Goal: Information Seeking & Learning: Understand process/instructions

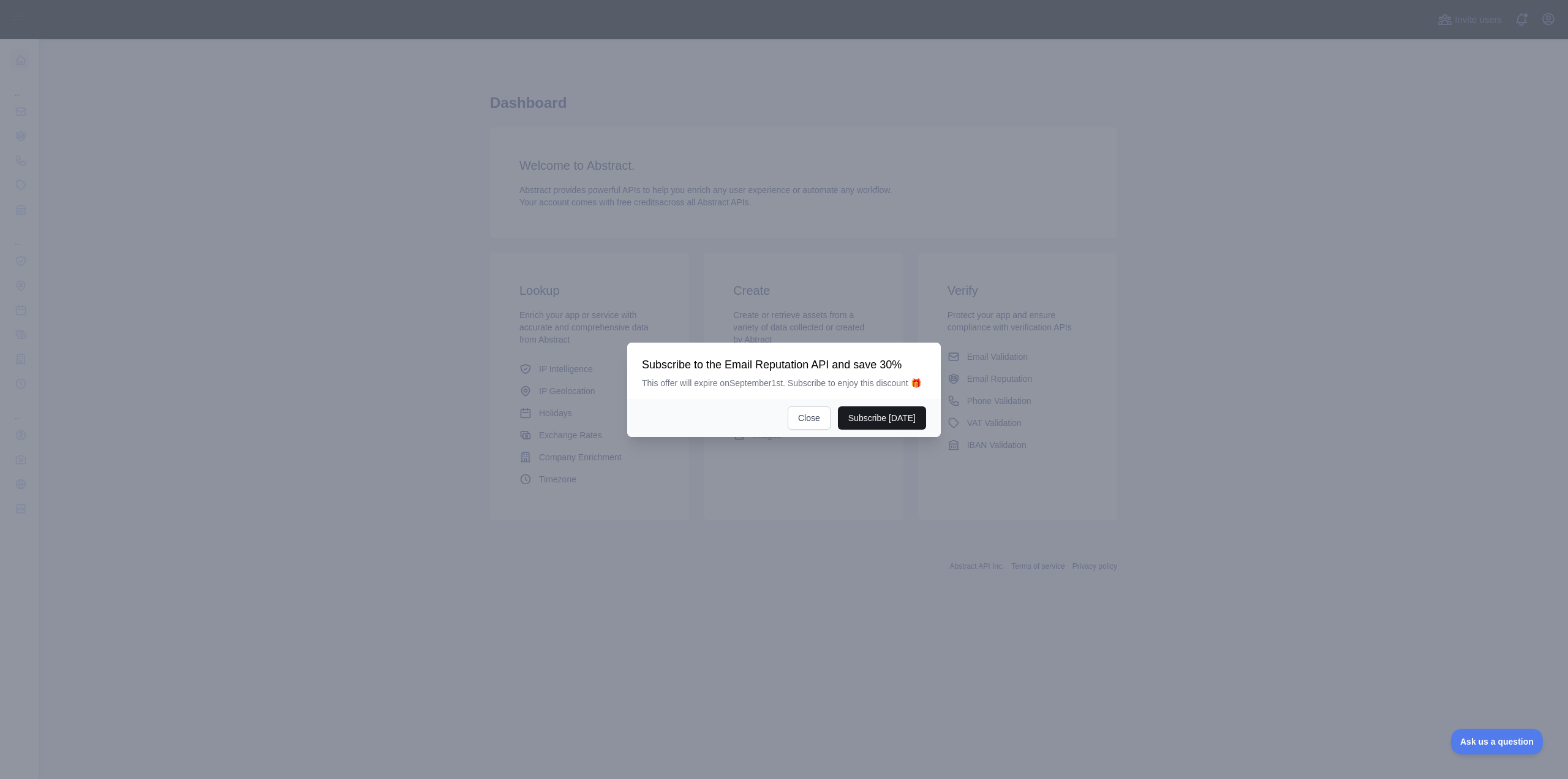
click at [879, 417] on button "Subscribe [DATE]" at bounding box center [882, 418] width 88 height 23
click at [812, 407] on button "Close" at bounding box center [809, 418] width 43 height 23
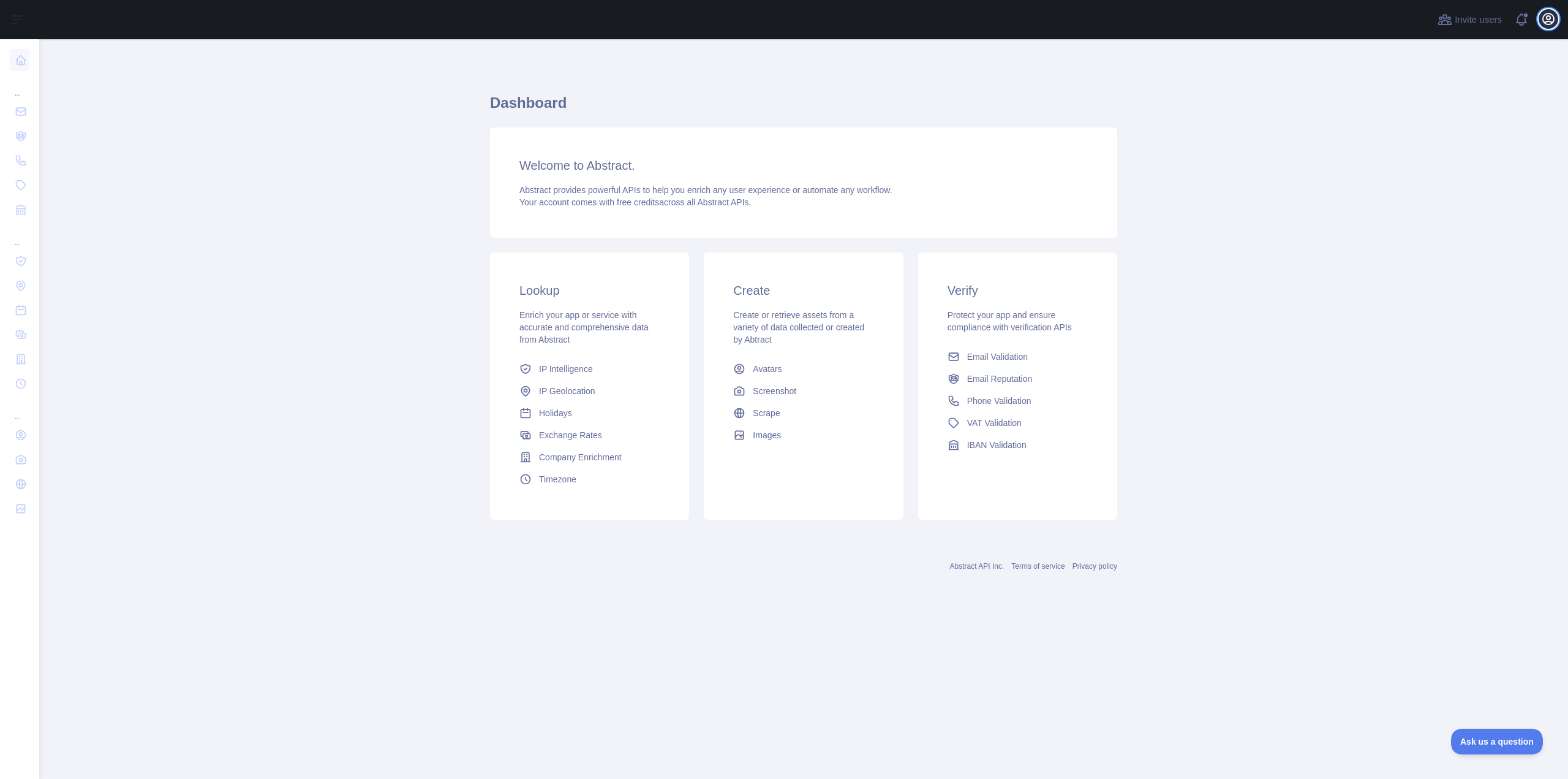
click at [1544, 19] on icon "button" at bounding box center [1549, 19] width 11 height 11
click at [974, 289] on h3 "Verify" at bounding box center [1018, 290] width 141 height 17
click at [1549, 19] on icon "button" at bounding box center [1549, 19] width 11 height 11
click at [1458, 85] on link "Account settings" at bounding box center [1490, 89] width 137 height 22
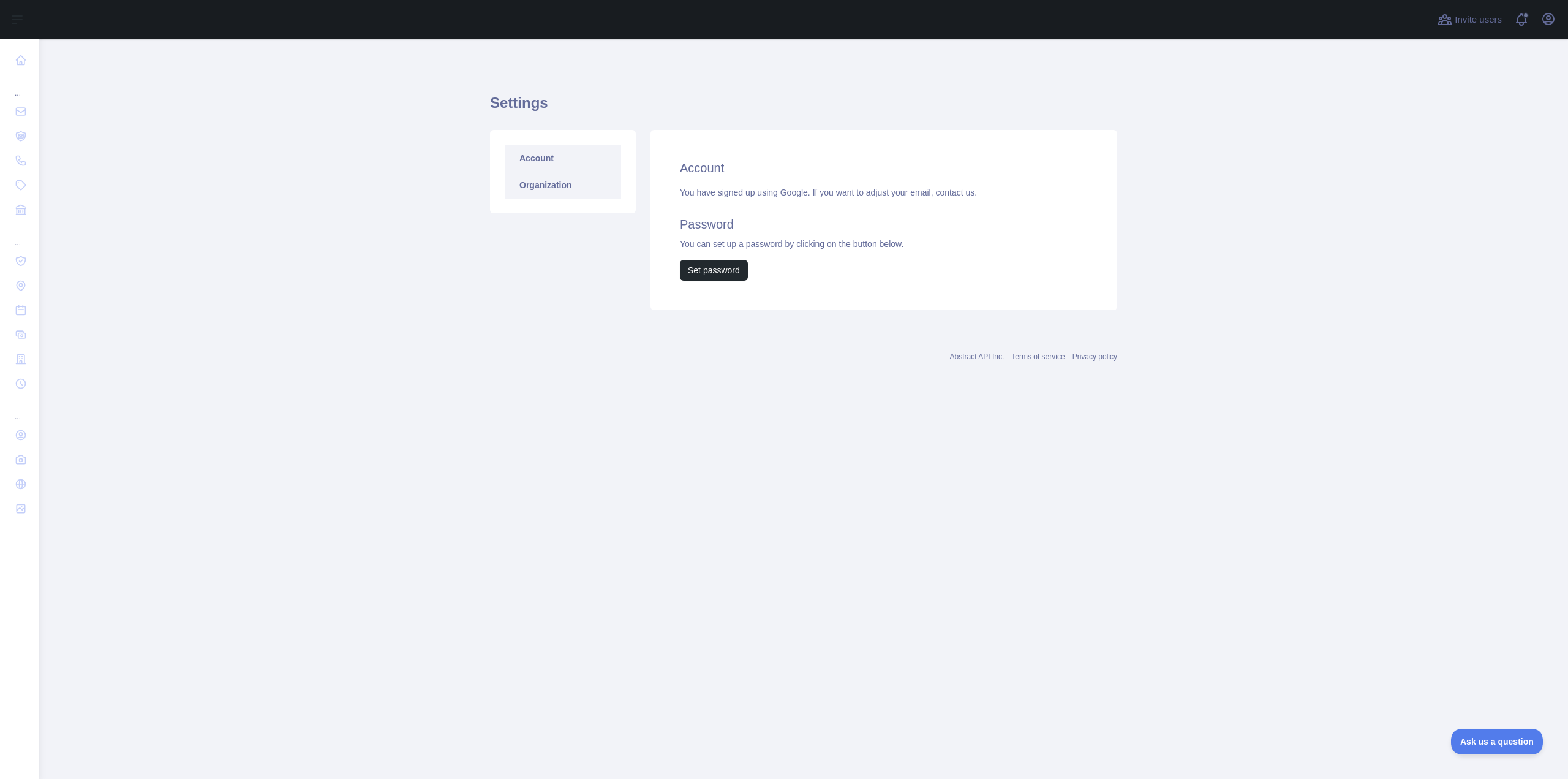
click at [570, 179] on link "Organization" at bounding box center [563, 185] width 116 height 27
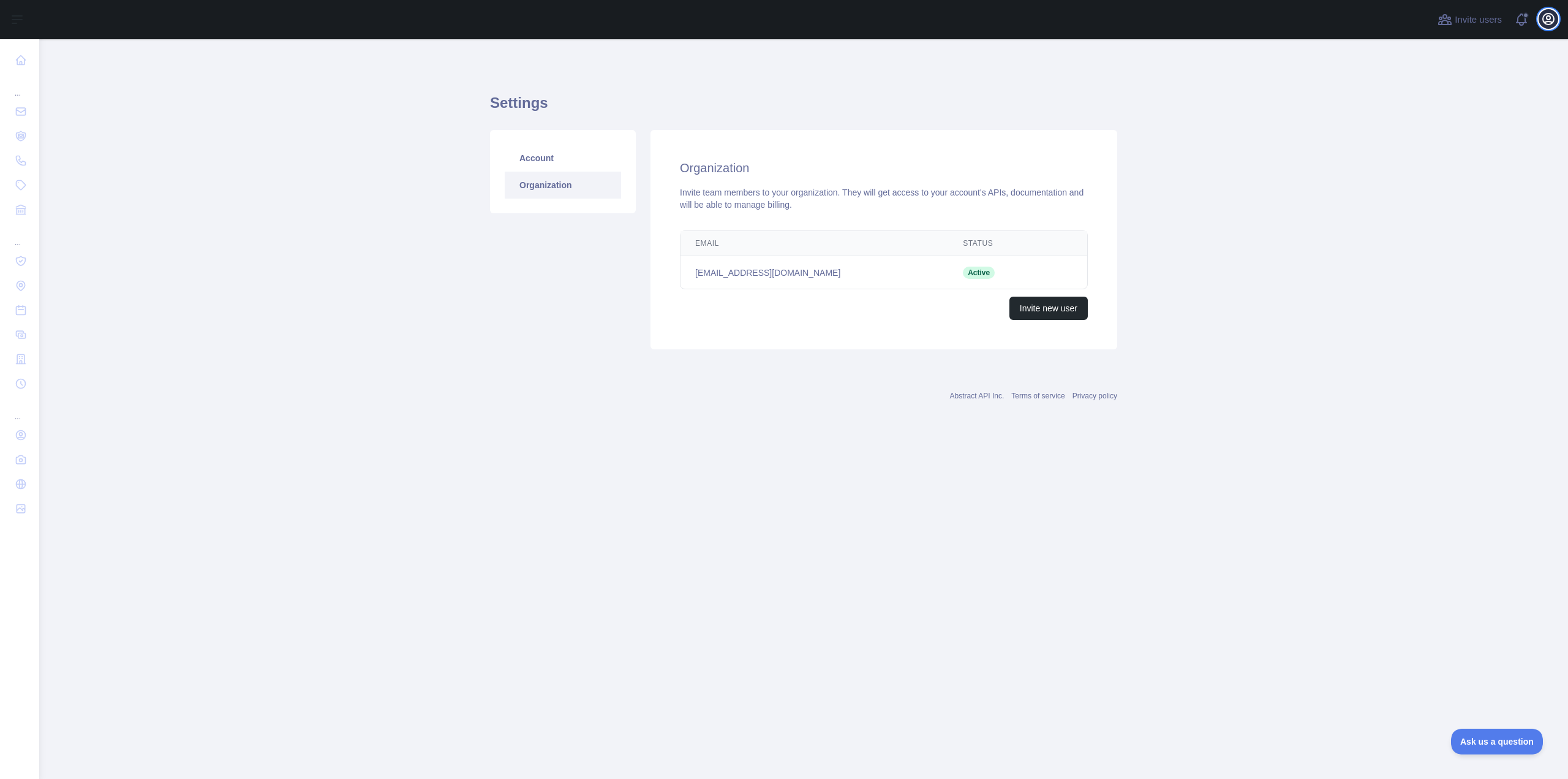
click at [1545, 17] on icon "button" at bounding box center [1549, 19] width 15 height 15
click at [1439, 133] on button "Billing" at bounding box center [1490, 133] width 137 height 22
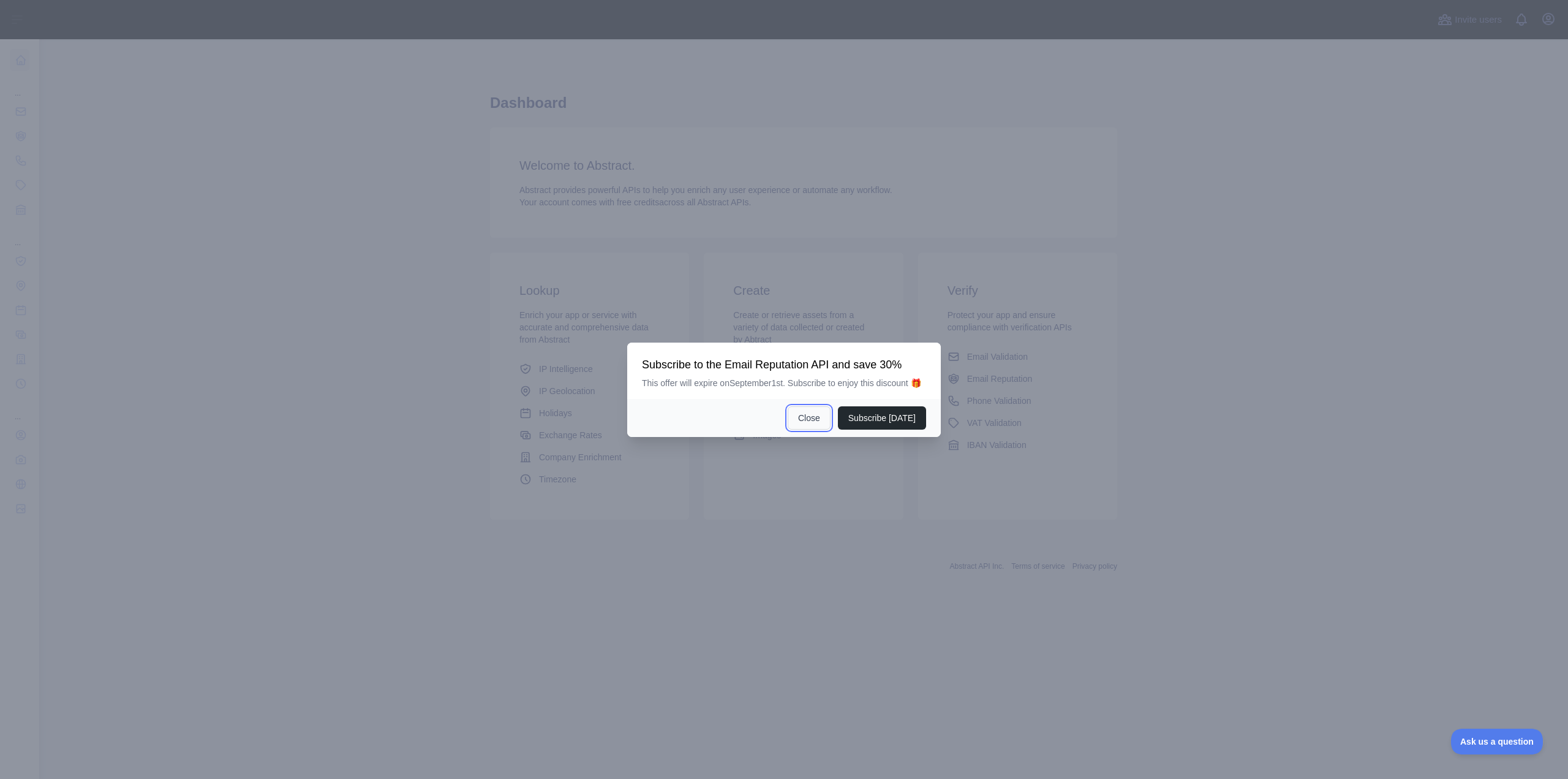
click at [820, 414] on button "Close" at bounding box center [809, 418] width 43 height 23
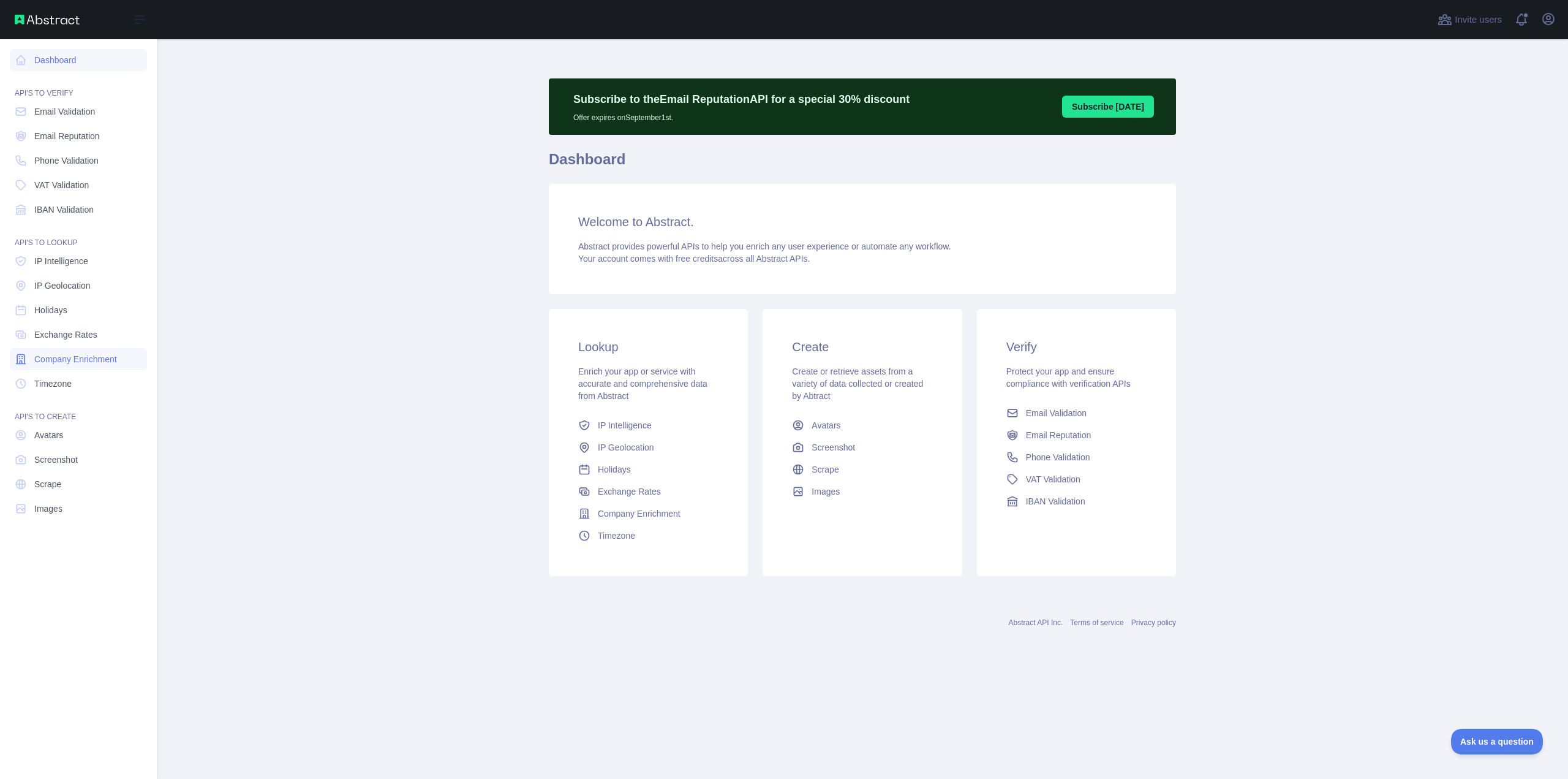
click at [76, 361] on span "Company Enrichment" at bounding box center [76, 359] width 83 height 13
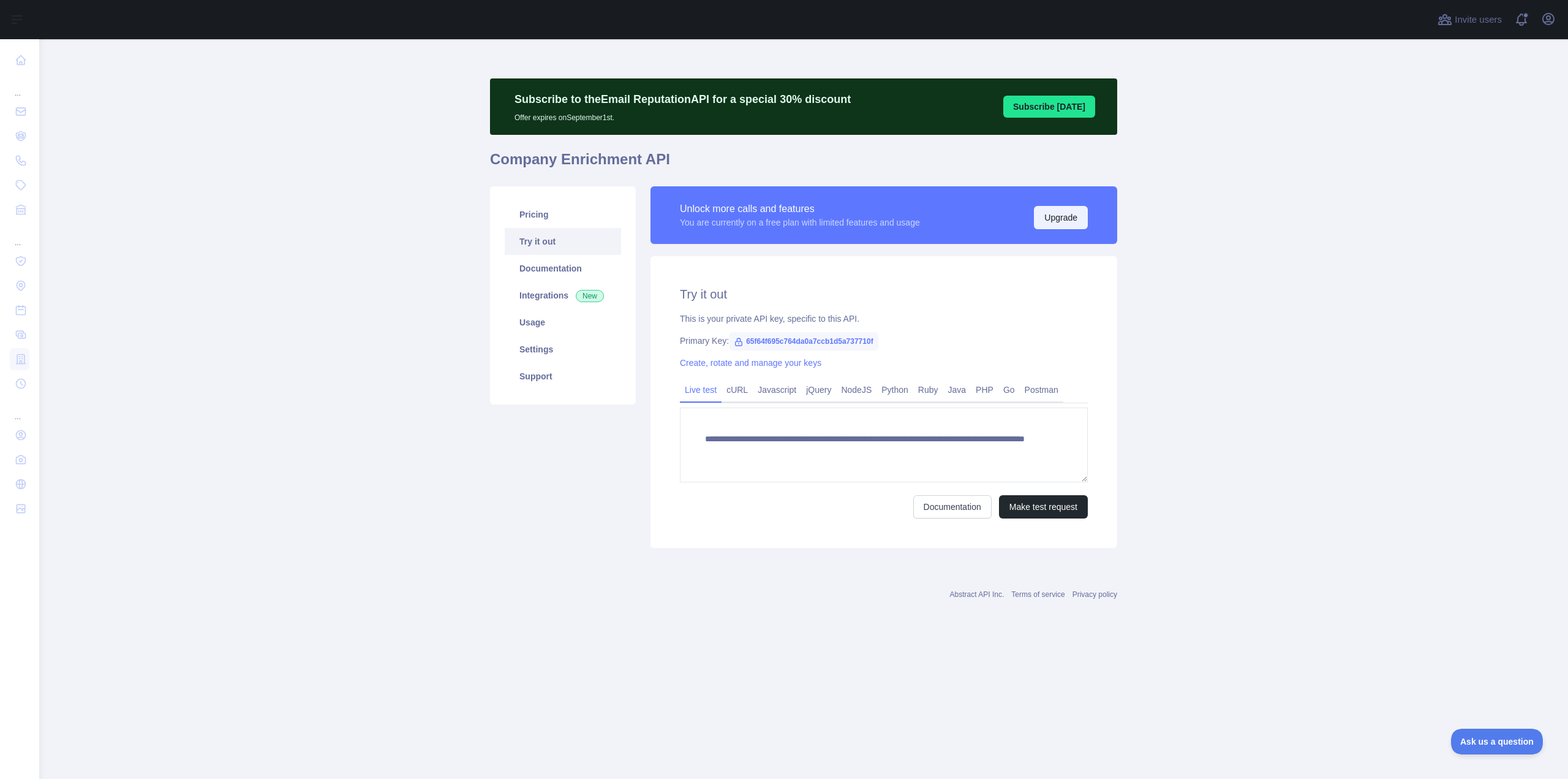
click at [1070, 216] on button "Upgrade" at bounding box center [1061, 217] width 54 height 23
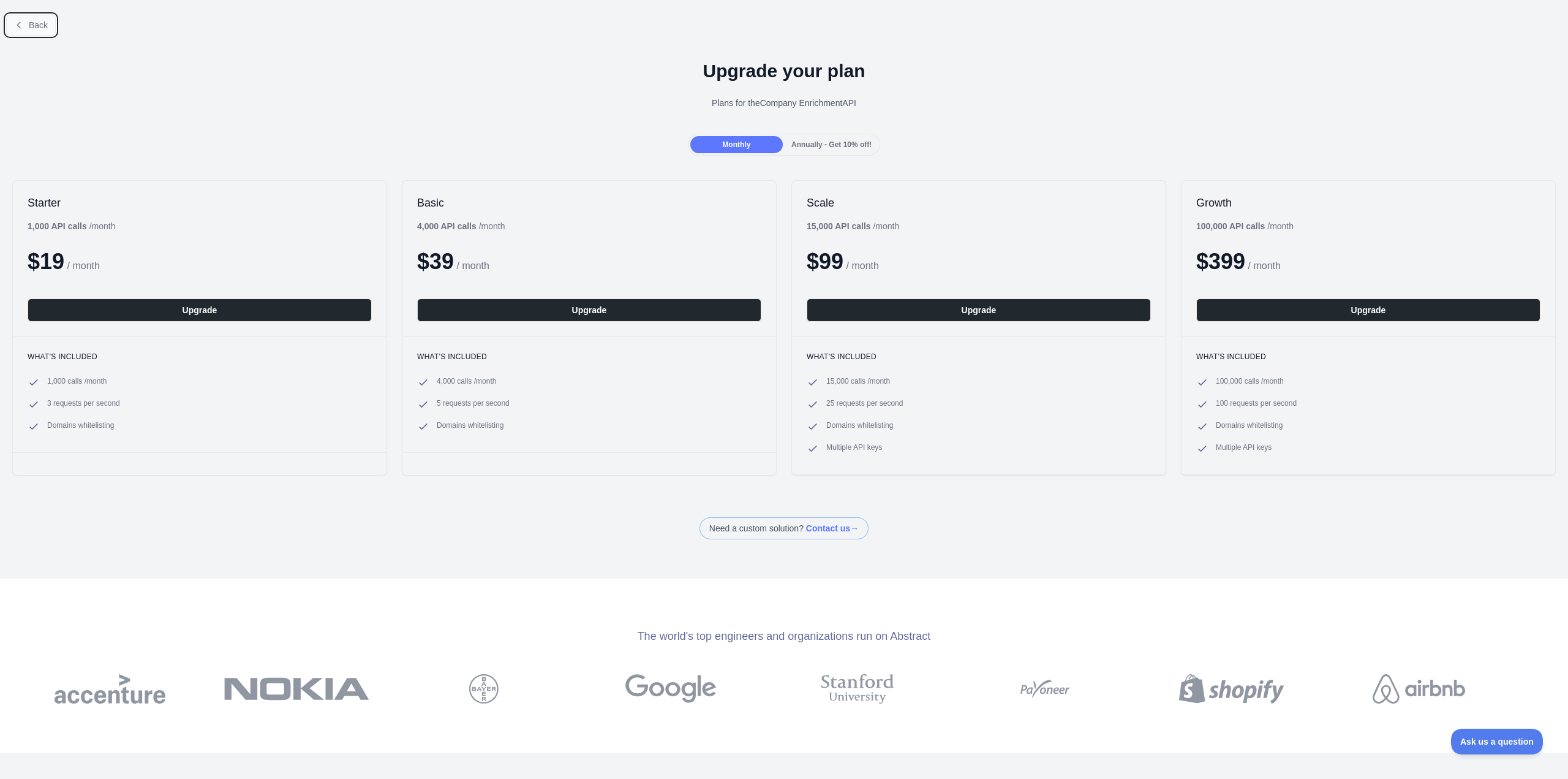
click at [33, 21] on span "Back" at bounding box center [38, 24] width 19 height 10
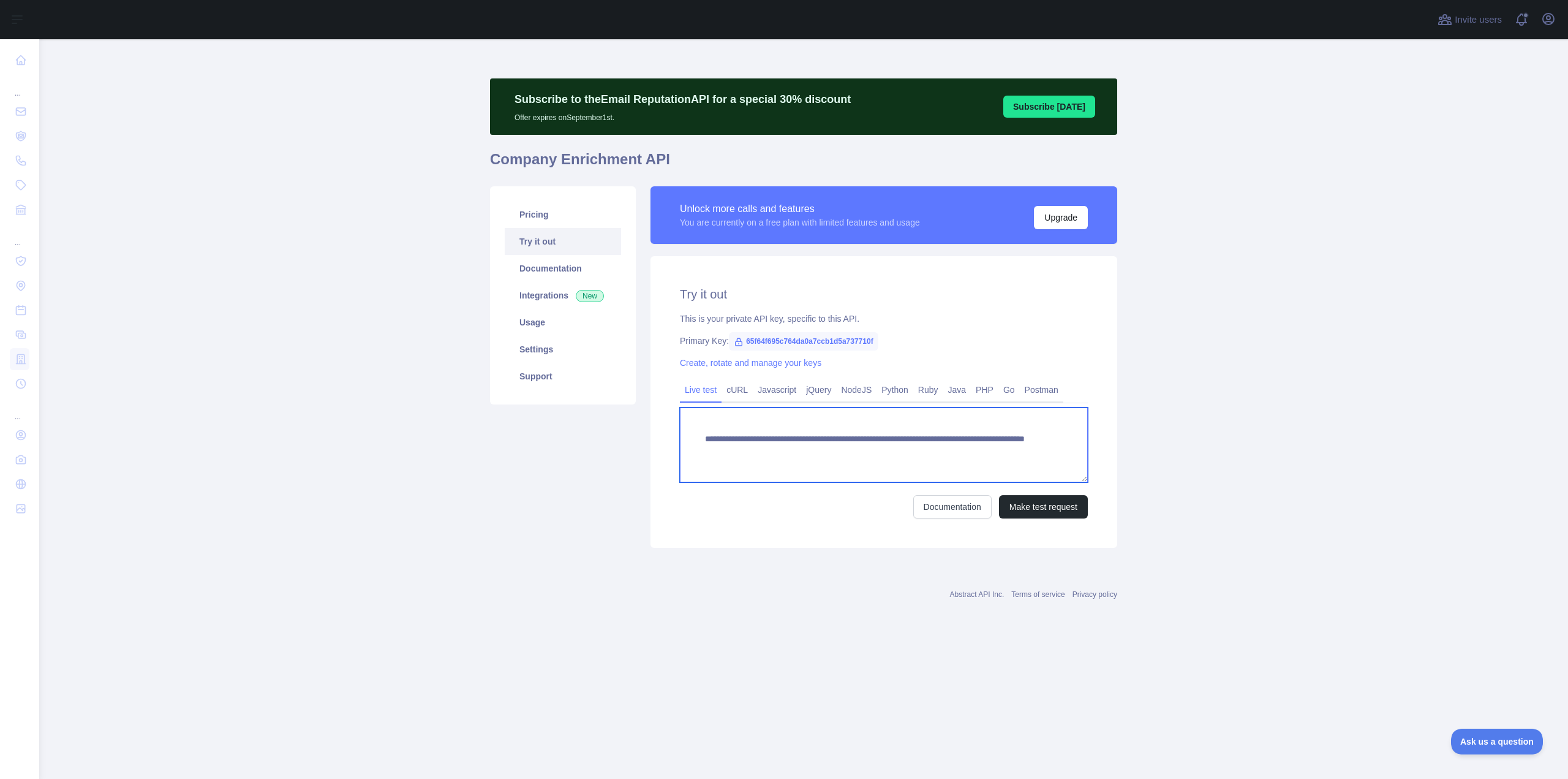
click at [1018, 429] on textarea "**********" at bounding box center [884, 444] width 408 height 75
drag, startPoint x: 1019, startPoint y: 442, endPoint x: 563, endPoint y: 446, distance: 456.0
click at [563, 446] on div "**********" at bounding box center [803, 367] width 642 height 376
drag, startPoint x: 980, startPoint y: 457, endPoint x: 697, endPoint y: 436, distance: 283.8
click at [697, 436] on textarea "**********" at bounding box center [884, 444] width 408 height 75
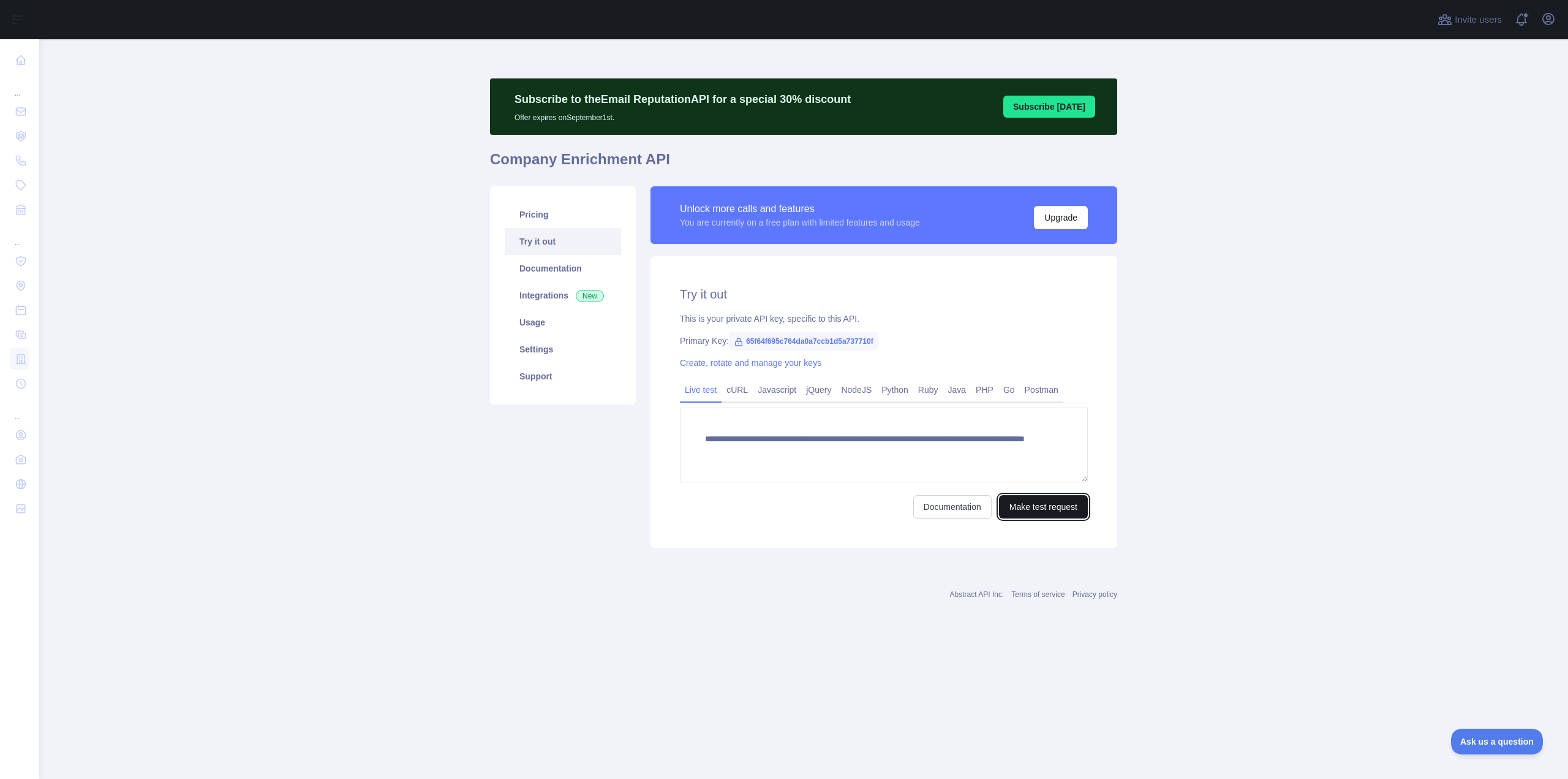
click at [1049, 506] on button "Make test request" at bounding box center [1044, 506] width 89 height 23
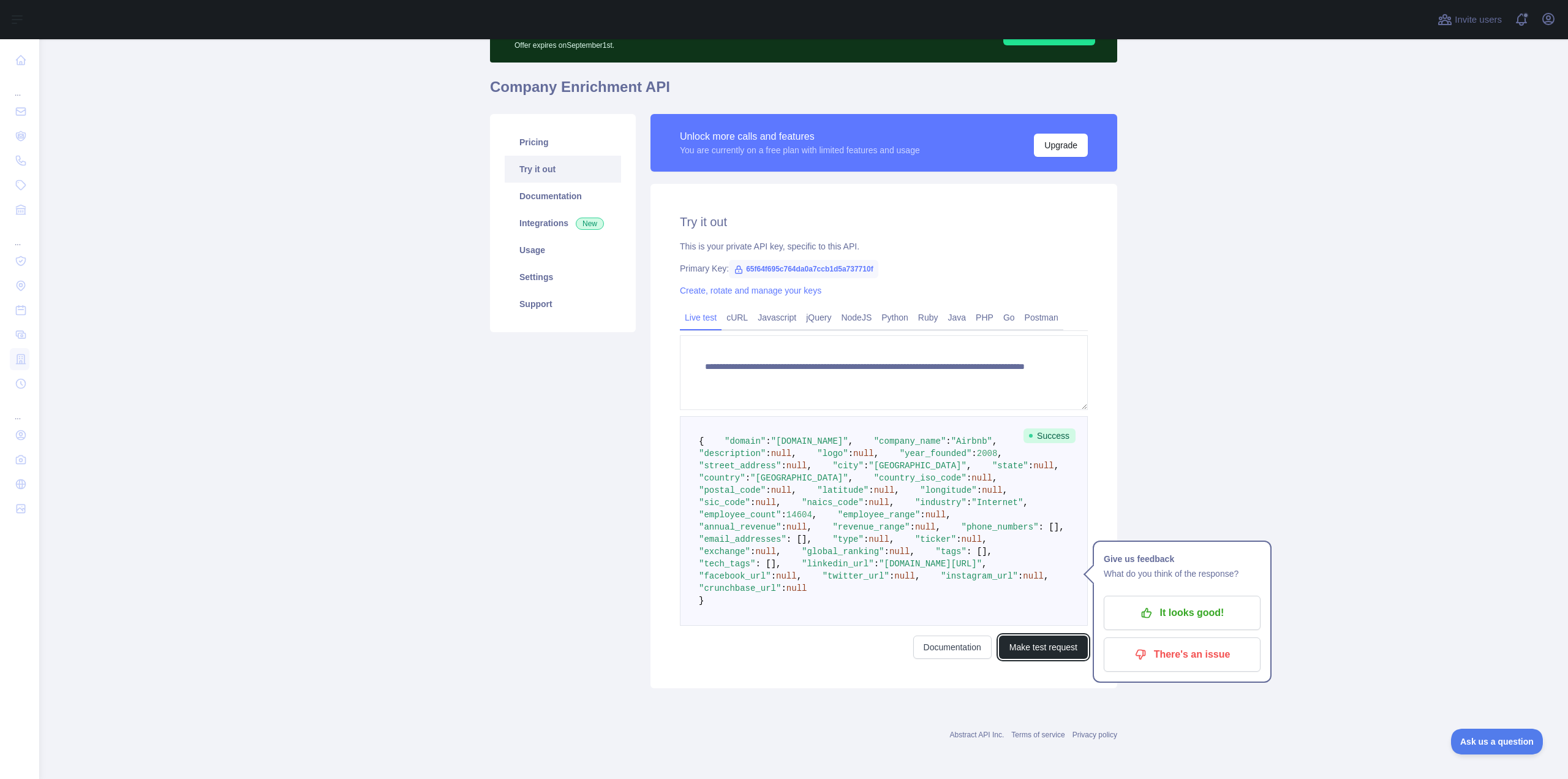
scroll to position [307, 0]
click at [1034, 659] on button "Make test request" at bounding box center [1044, 646] width 89 height 23
click at [880, 307] on link "Python" at bounding box center [895, 317] width 37 height 19
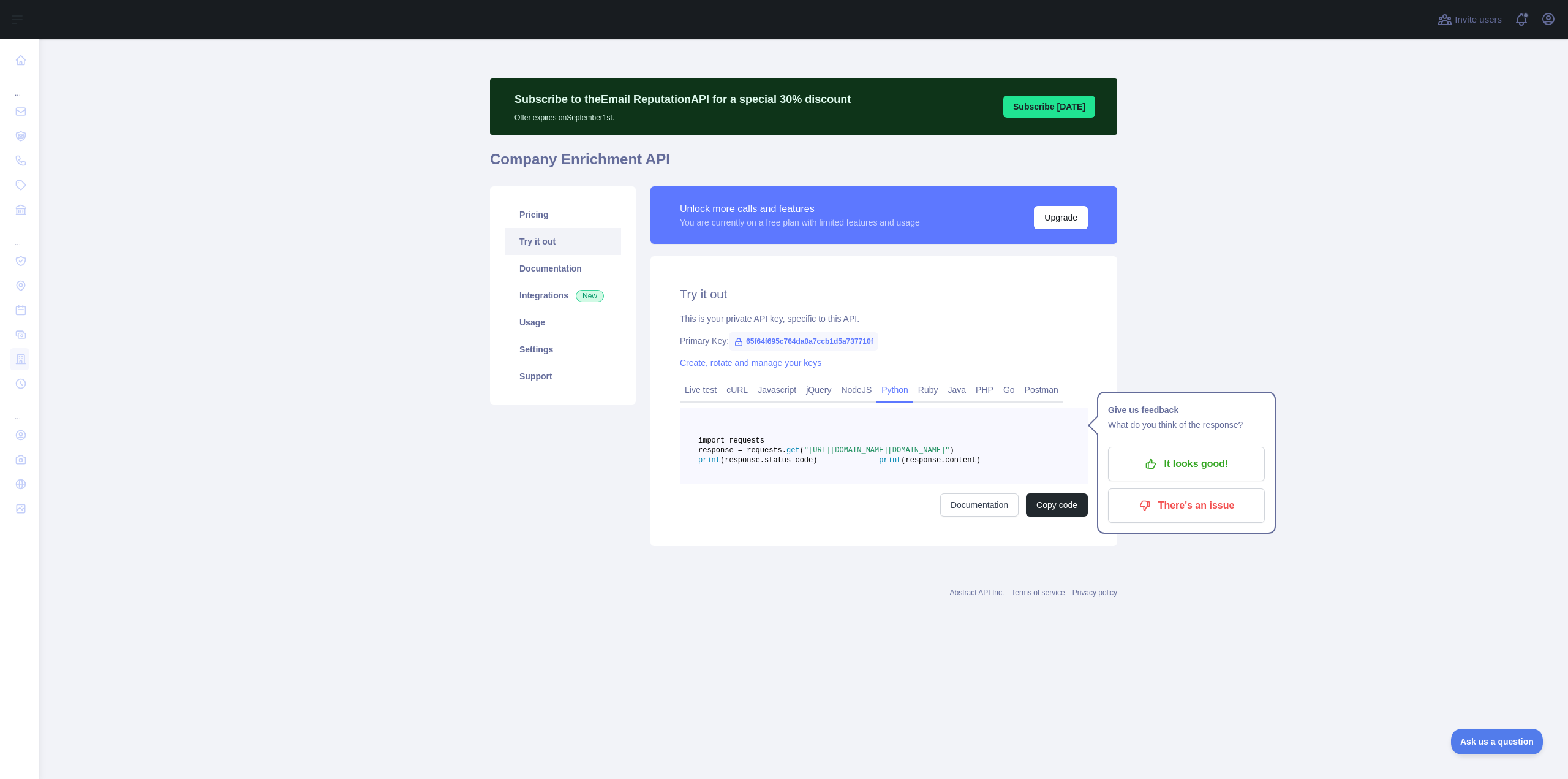
scroll to position [0, 0]
click at [874, 484] on pre "import requests response = requests. get ( "[URL][DOMAIN_NAME][DOMAIN_NAME]" ) …" at bounding box center [884, 445] width 408 height 76
click at [815, 430] on pre "import requests response = requests. get ( "[URL][DOMAIN_NAME][DOMAIN_NAME]" ) …" at bounding box center [884, 445] width 408 height 76
click at [765, 443] on span "import requests" at bounding box center [731, 441] width 66 height 9
drag, startPoint x: 881, startPoint y: 485, endPoint x: 730, endPoint y: 449, distance: 155.2
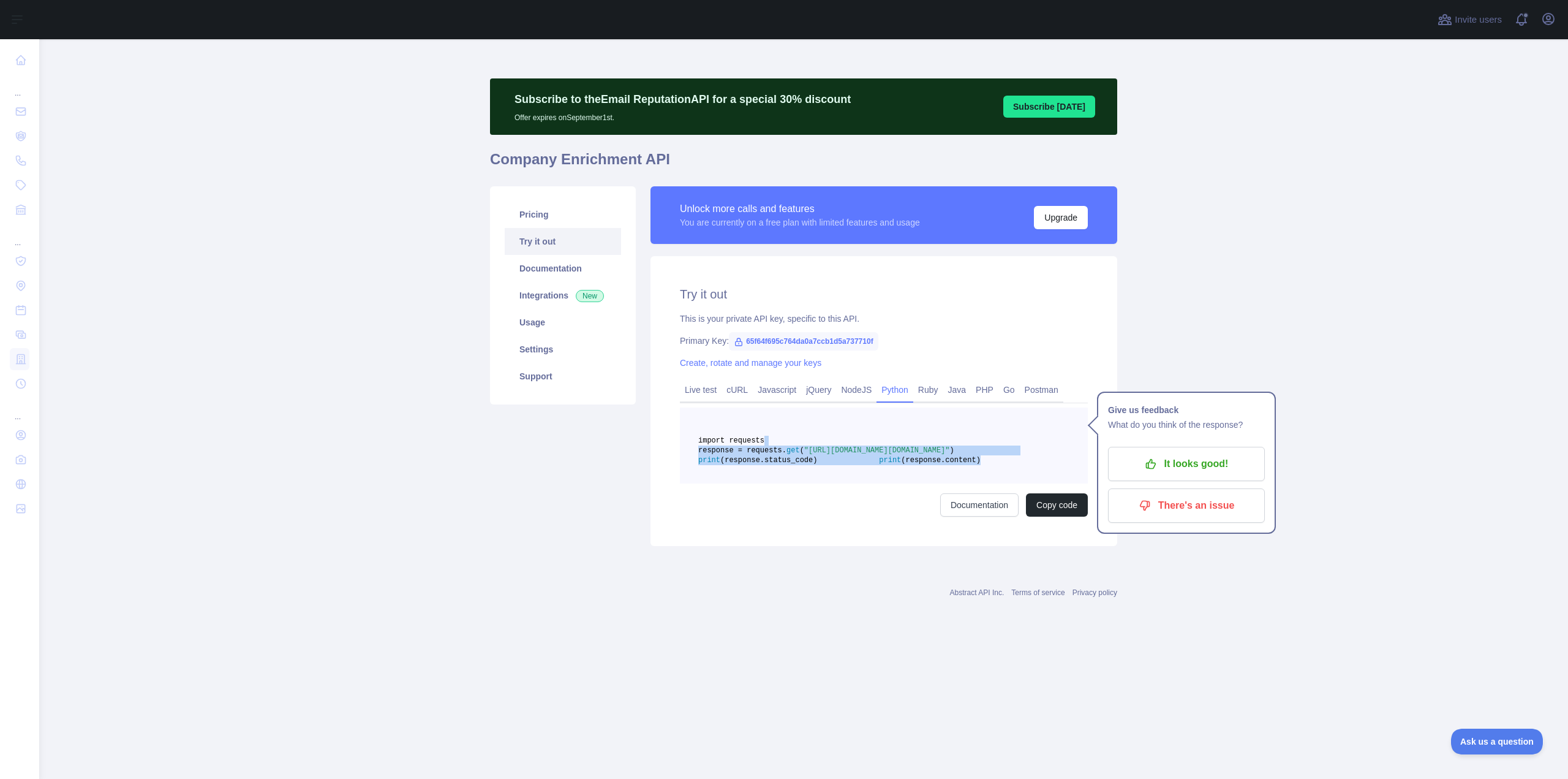
click at [730, 449] on pre "import requests response = requests. get ( "[URL][DOMAIN_NAME][DOMAIN_NAME]" ) …" at bounding box center [884, 445] width 408 height 76
click at [1009, 409] on pre "import requests response = requests. get ( "[URL][DOMAIN_NAME][DOMAIN_NAME]" ) …" at bounding box center [884, 445] width 408 height 76
click at [554, 266] on link "Documentation" at bounding box center [563, 268] width 116 height 27
drag, startPoint x: 801, startPoint y: 340, endPoint x: 906, endPoint y: 321, distance: 106.7
click at [906, 321] on div "This is your private API key, specific to this API." at bounding box center [884, 318] width 408 height 13
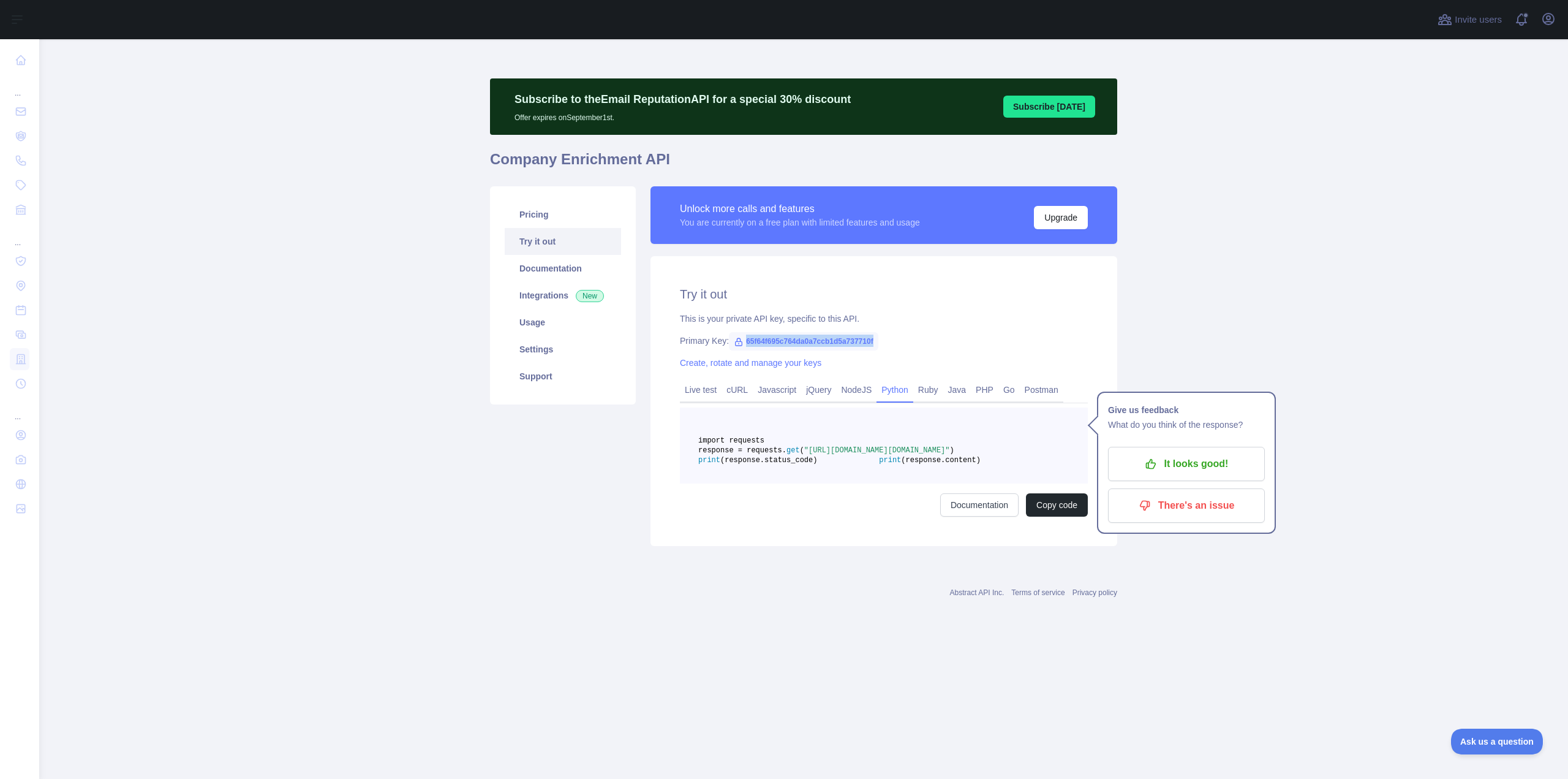
drag, startPoint x: 871, startPoint y: 343, endPoint x: 746, endPoint y: 350, distance: 125.2
click at [746, 350] on span "65f64f695c764da0a7ccb1d5a737710f" at bounding box center [804, 341] width 150 height 19
drag, startPoint x: 768, startPoint y: 342, endPoint x: 758, endPoint y: 343, distance: 10.0
copy span "65f64f695c764da0a7ccb1d5a737710f"
click at [1189, 452] on button "It looks good!" at bounding box center [1187, 464] width 157 height 34
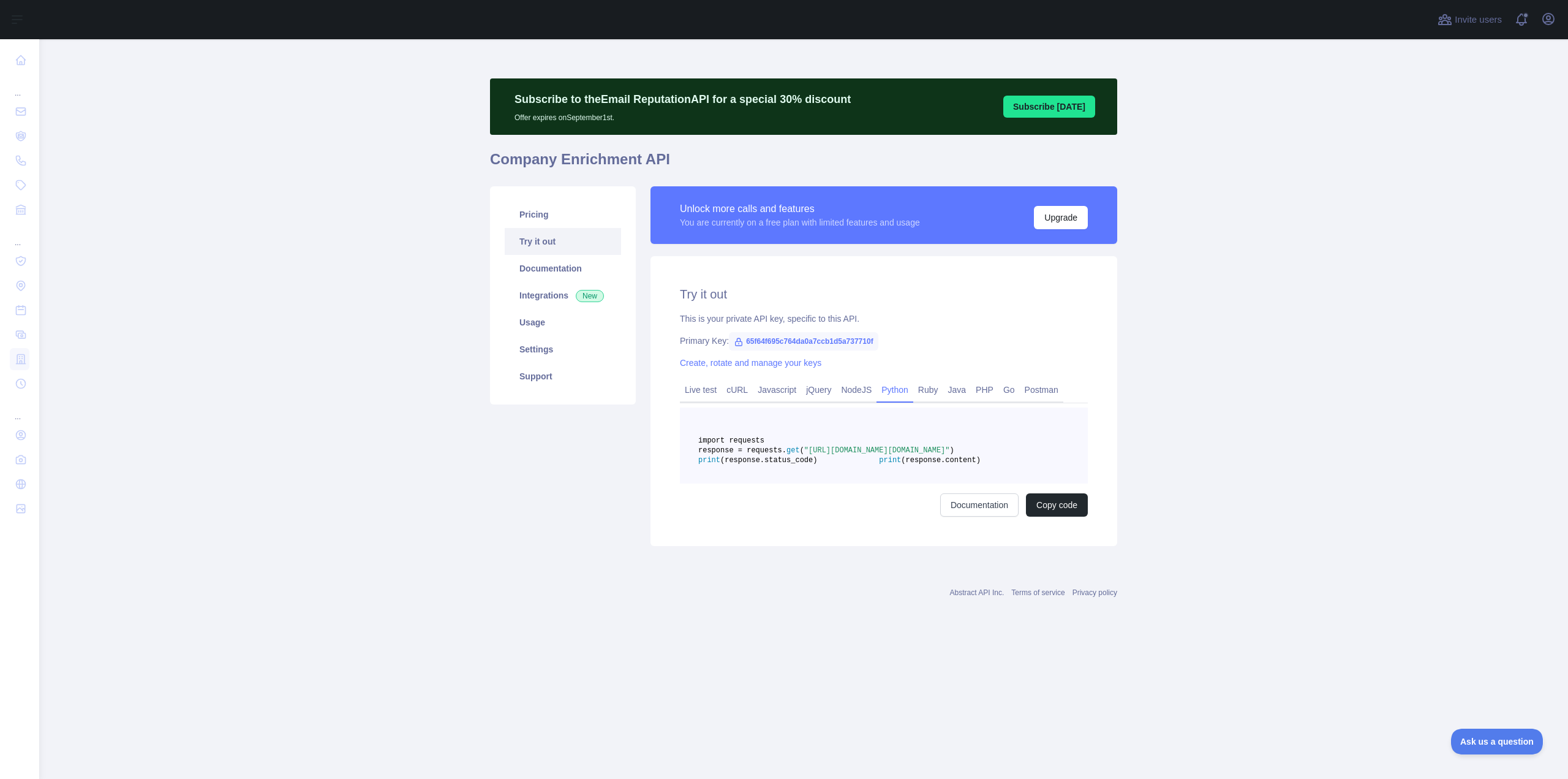
click at [910, 464] on pre "import requests response = requests. get ( "[URL][DOMAIN_NAME][DOMAIN_NAME]" ) …" at bounding box center [884, 445] width 408 height 76
click at [854, 452] on pre "import requests response = requests. get ( "[URL][DOMAIN_NAME][DOMAIN_NAME]" ) …" at bounding box center [884, 445] width 408 height 76
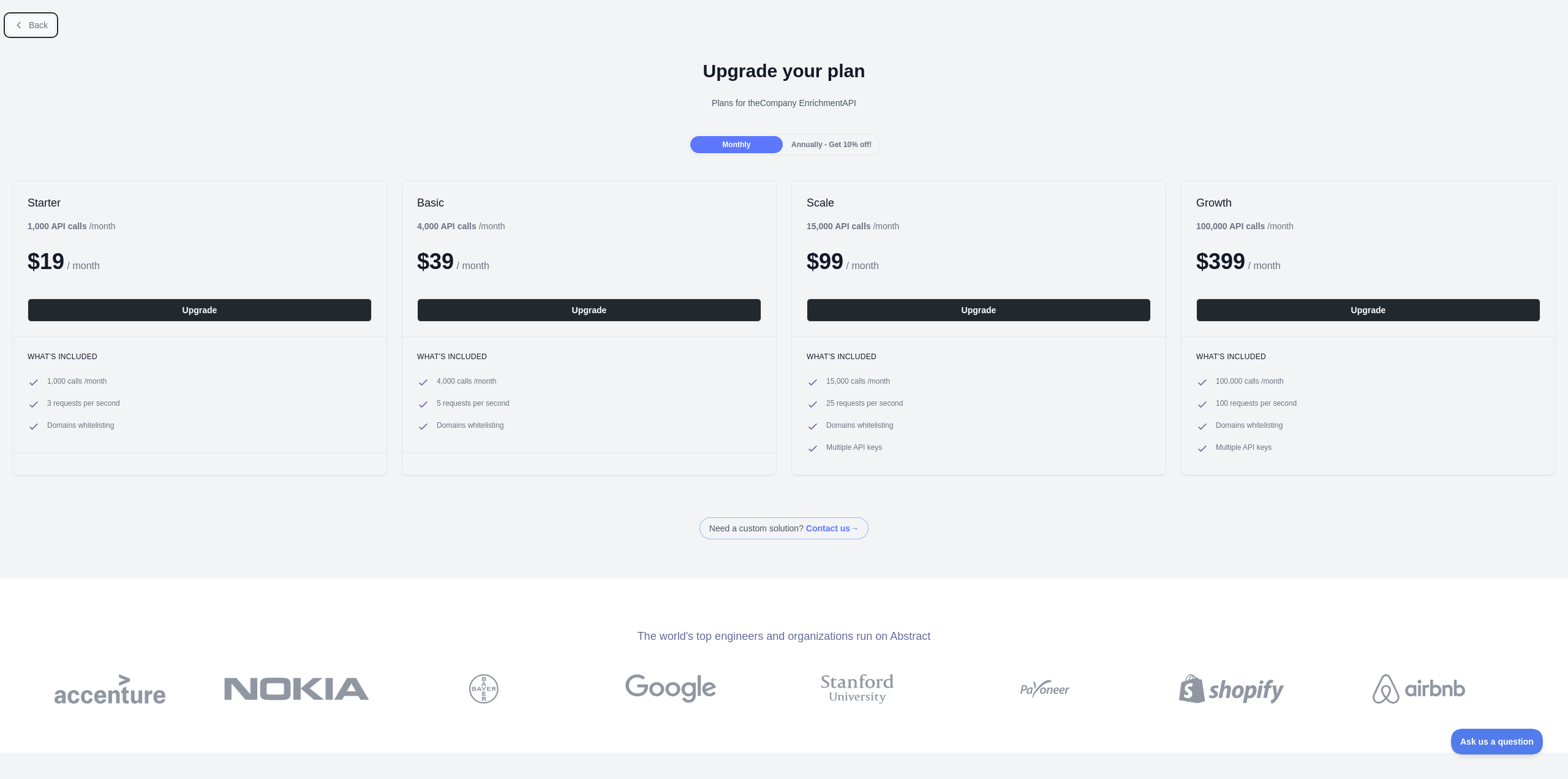
click at [30, 24] on span "Back" at bounding box center [38, 24] width 19 height 10
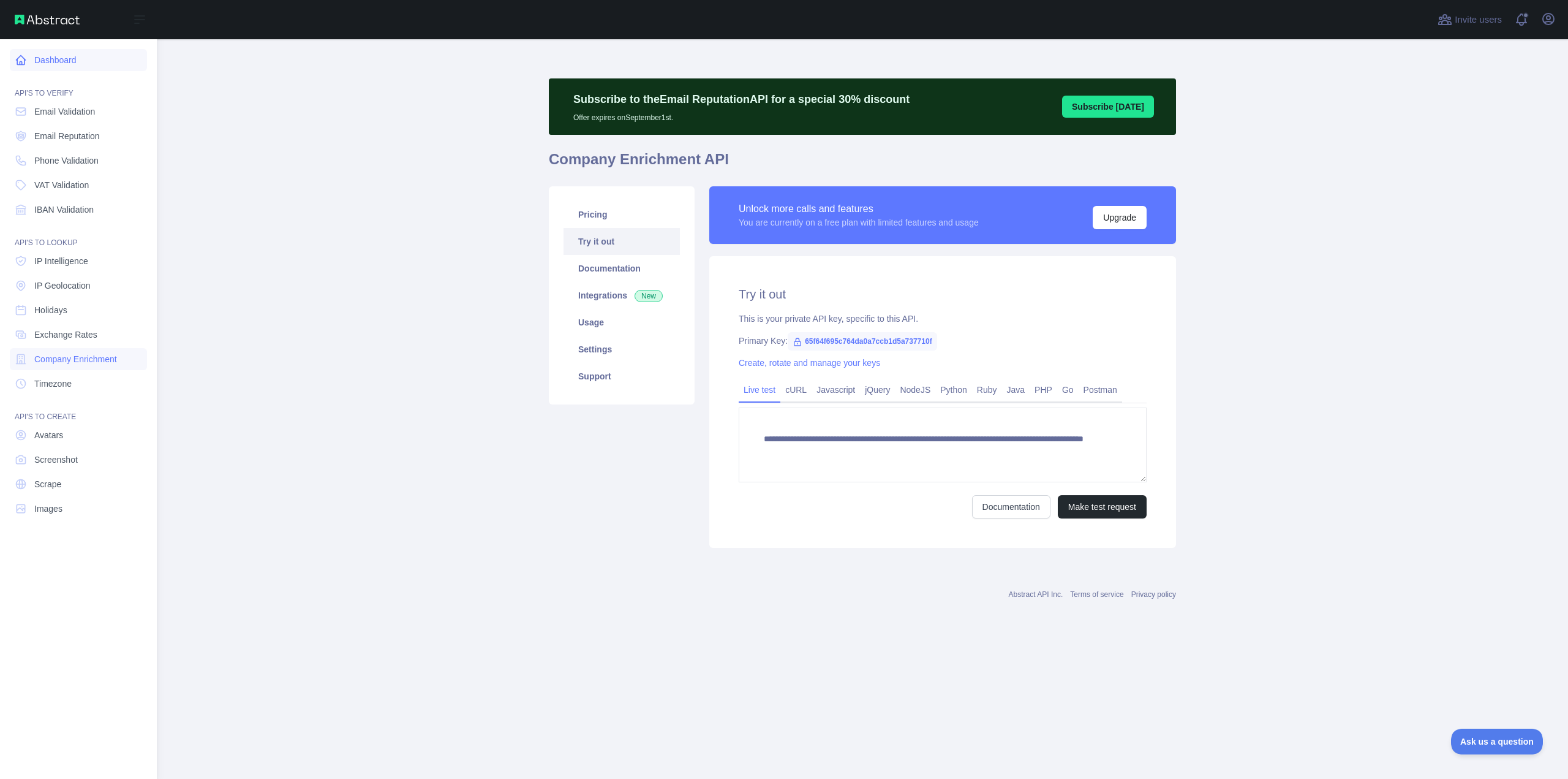
click at [59, 58] on link "Dashboard" at bounding box center [78, 60] width 137 height 22
